Goal: Navigation & Orientation: Find specific page/section

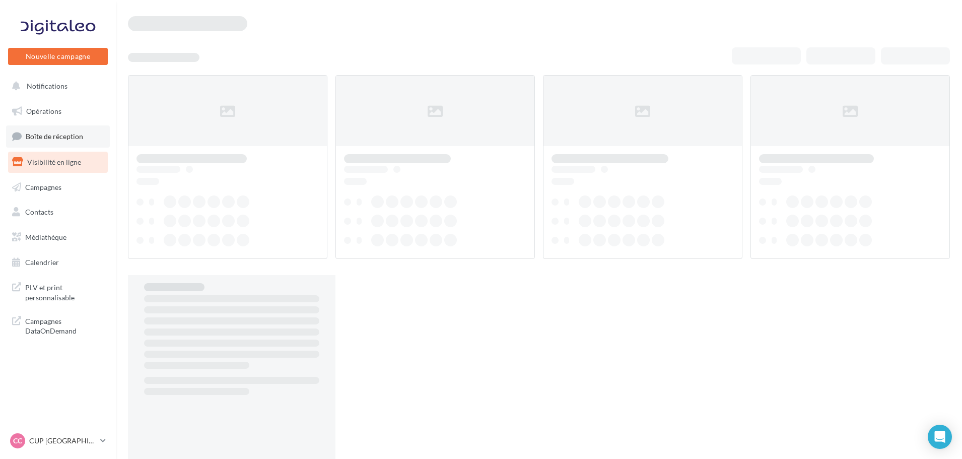
click at [58, 135] on span "Boîte de réception" at bounding box center [54, 136] width 57 height 9
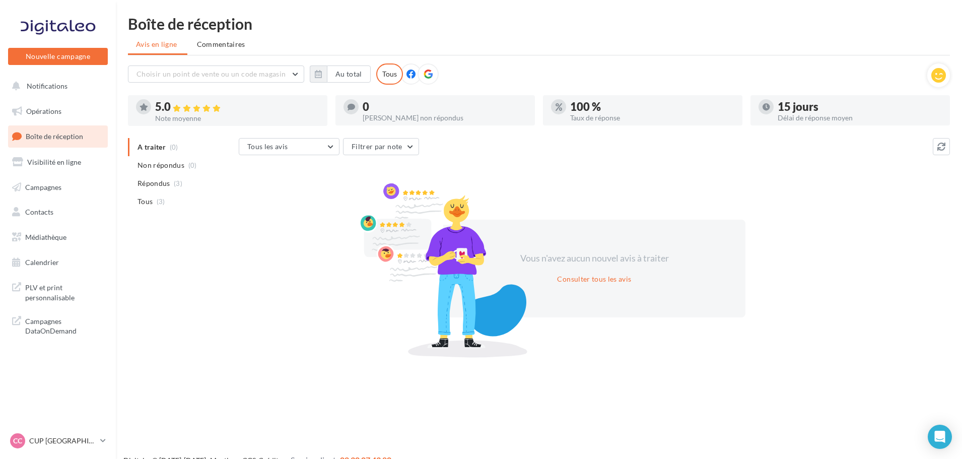
click at [53, 430] on nav "Nouvelle campagne Nouvelle campagne Notifications Opérations Boîte de réception…" at bounding box center [58, 229] width 116 height 459
click at [55, 435] on div "CC CUP CHERBOURG cupra-[GEOGRAPHIC_DATA]" at bounding box center [53, 440] width 86 height 15
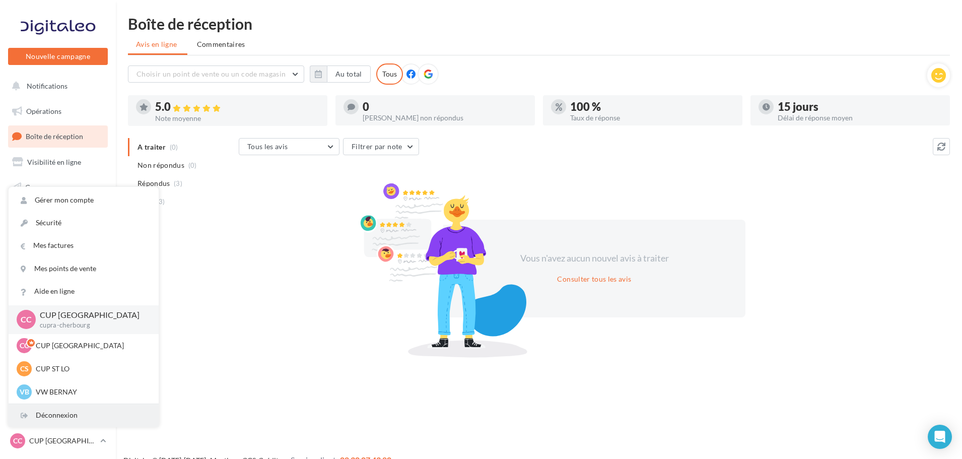
click at [55, 411] on div "Déconnexion" at bounding box center [84, 415] width 150 height 23
